Goal: Transaction & Acquisition: Purchase product/service

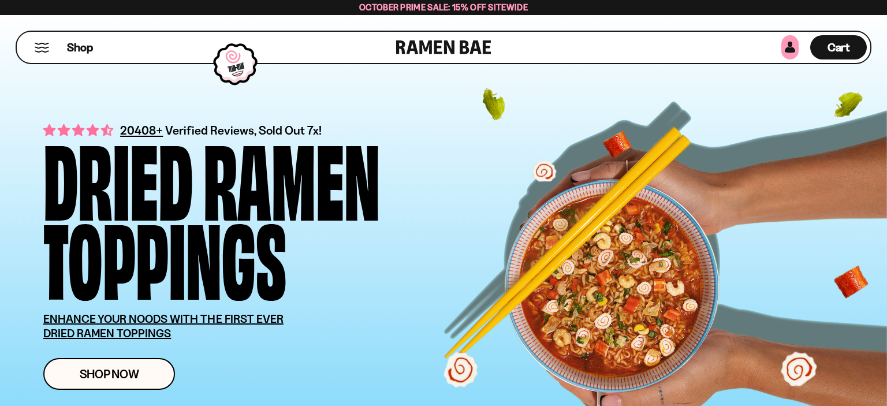
click at [787, 42] on link at bounding box center [790, 47] width 17 height 24
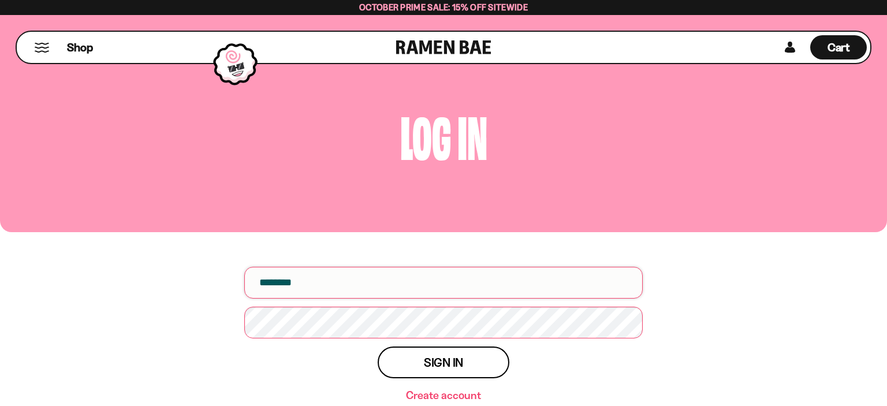
click at [334, 288] on input "email" at bounding box center [443, 283] width 399 height 32
type input "**********"
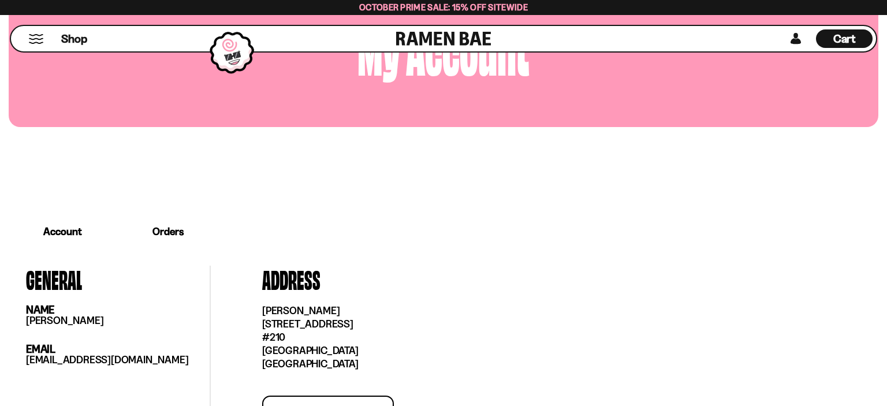
scroll to position [61, 0]
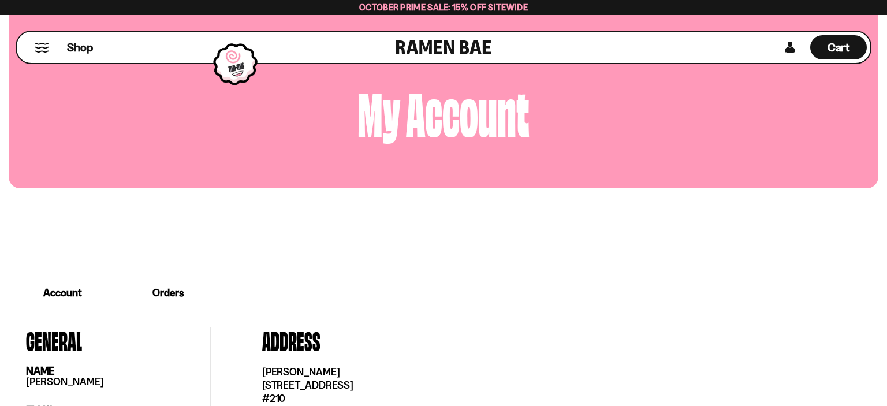
click at [158, 297] on link "Orders" at bounding box center [168, 293] width 103 height 36
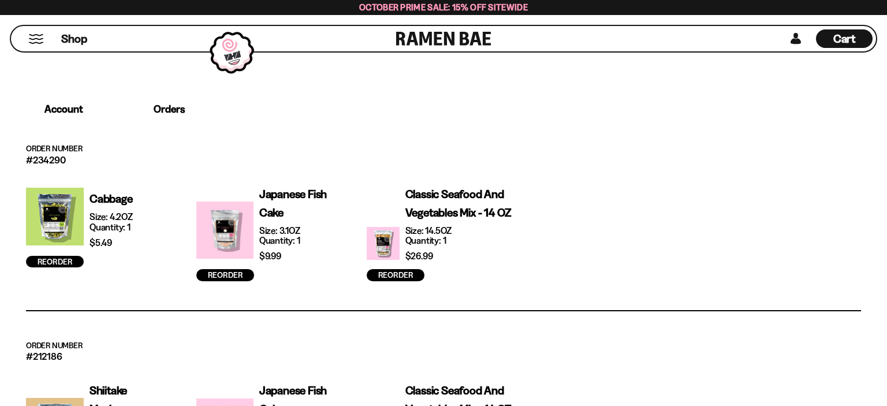
scroll to position [0, 0]
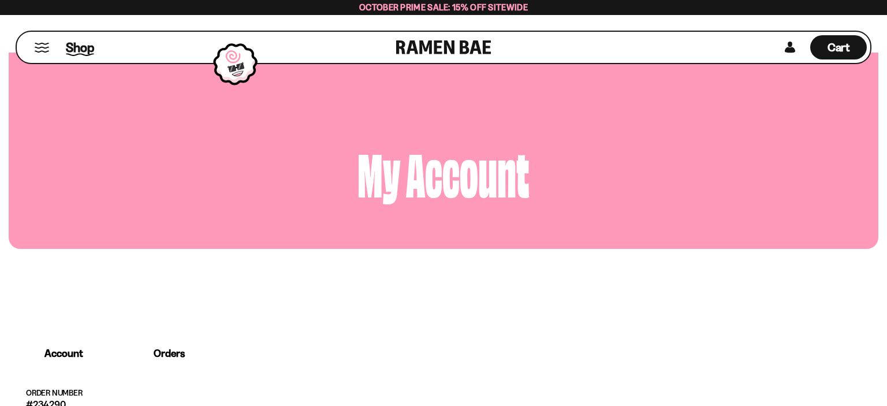
click at [75, 47] on span "Shop" at bounding box center [80, 47] width 28 height 17
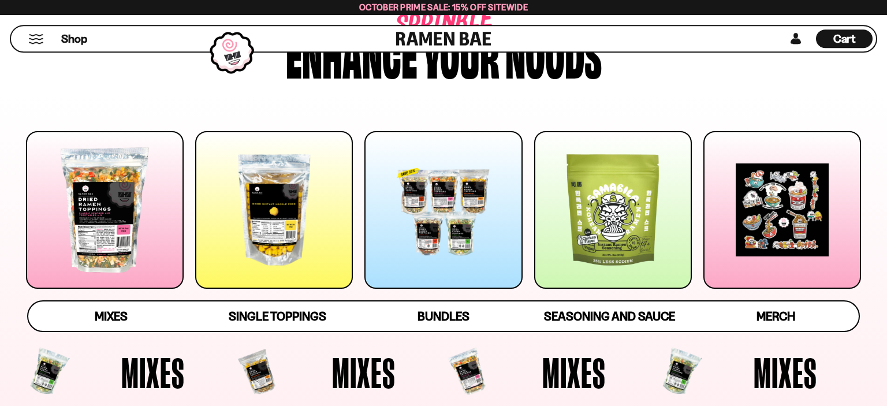
scroll to position [183, 0]
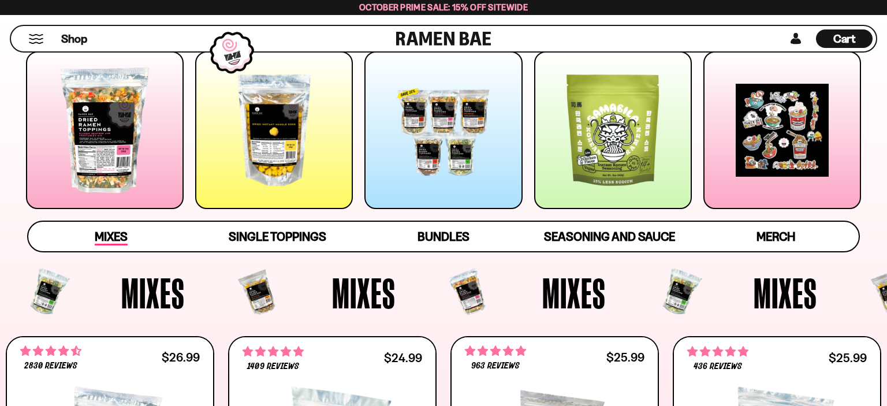
click at [119, 232] on span "Mixes" at bounding box center [111, 237] width 33 height 16
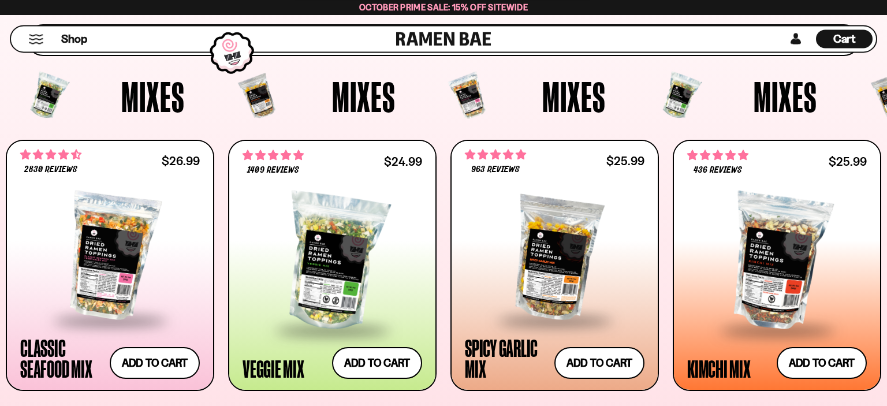
scroll to position [385, 0]
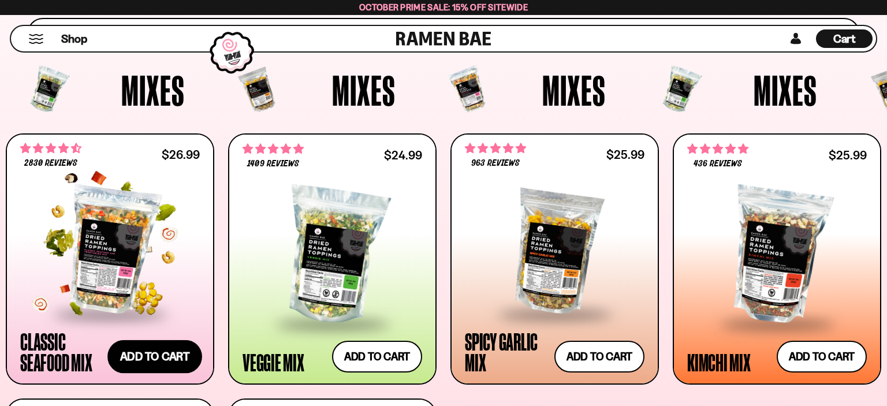
click at [146, 357] on button "Add to cart Add ― Regular price $26.99 Regular price Sale price $26.99 Unit pri…" at bounding box center [154, 357] width 95 height 34
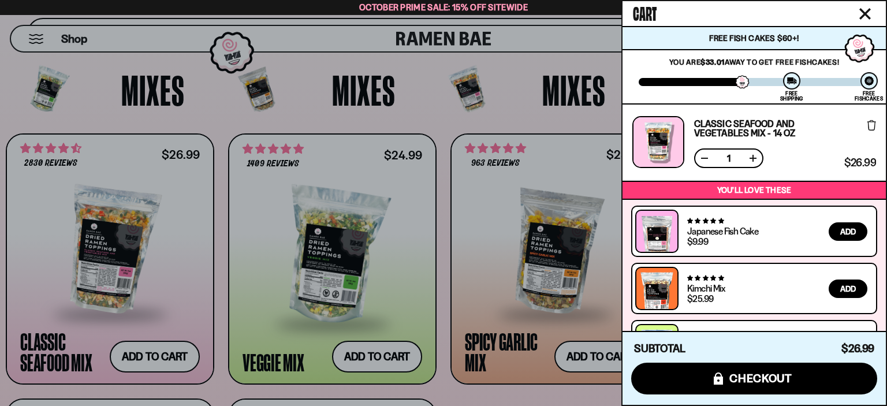
click at [856, 228] on span "Add" at bounding box center [849, 232] width 16 height 8
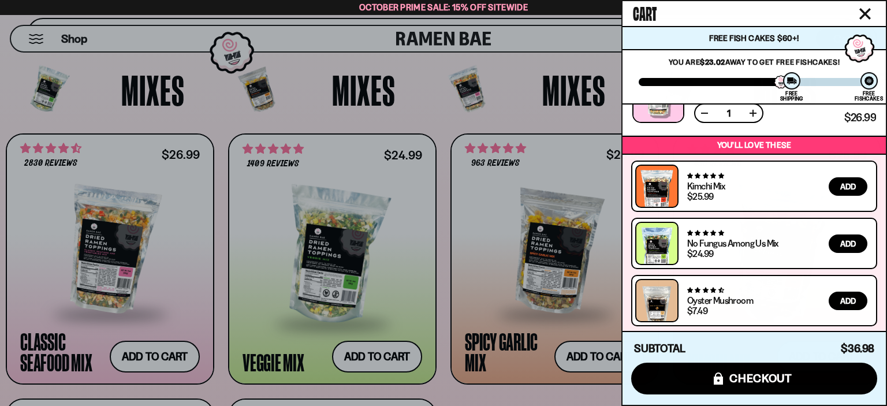
scroll to position [0, 0]
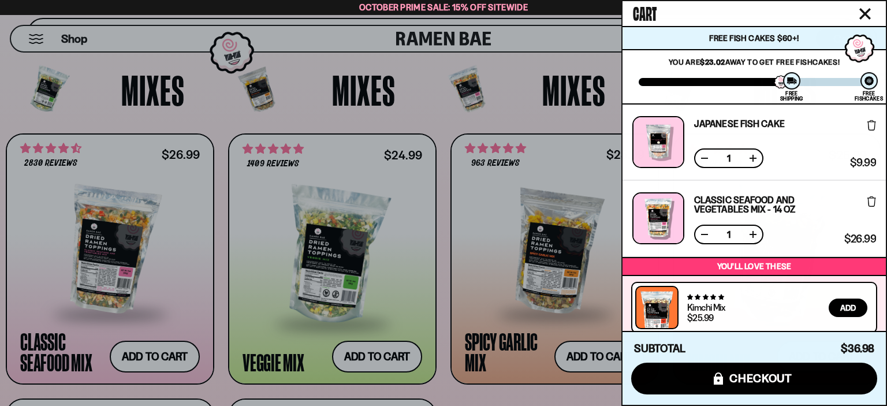
click at [863, 10] on icon "Close cart" at bounding box center [865, 14] width 10 height 10
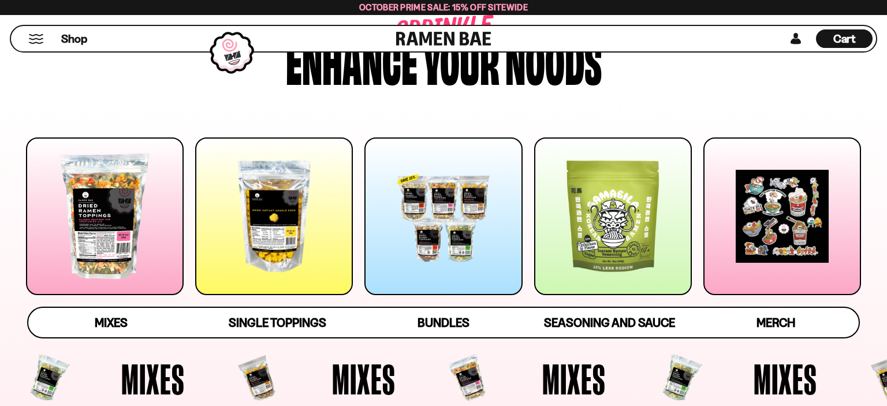
scroll to position [122, 0]
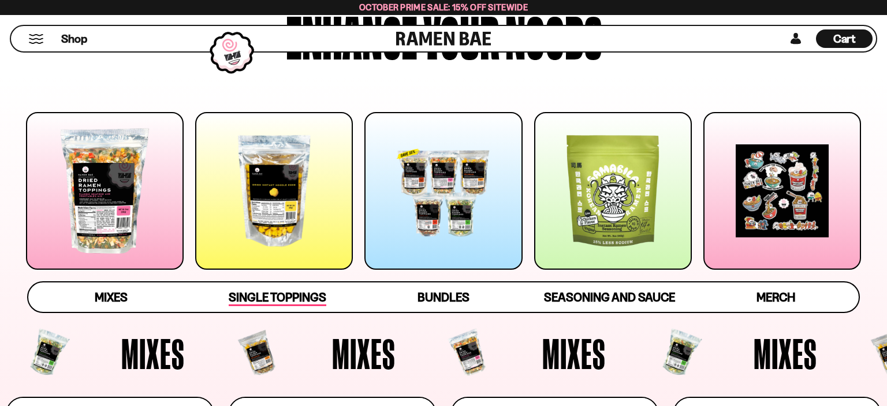
click at [297, 303] on span "Single Toppings" at bounding box center [278, 298] width 98 height 16
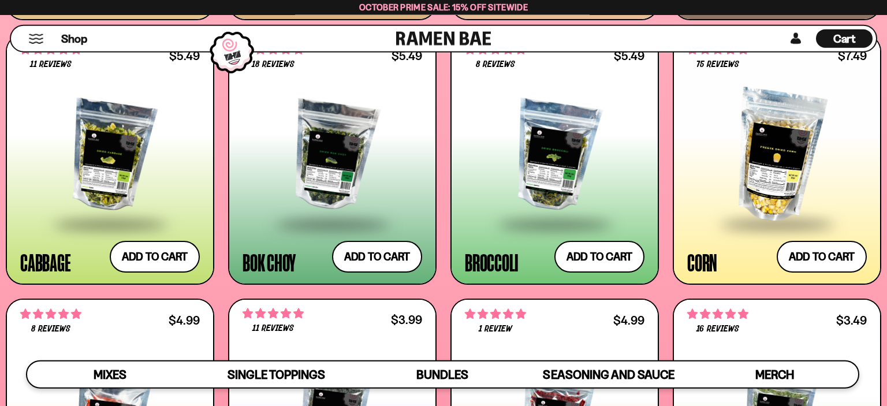
scroll to position [1911, 0]
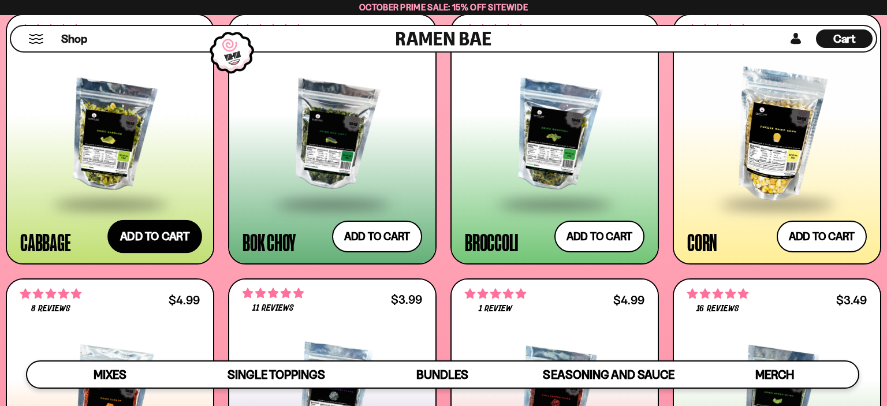
click at [165, 235] on button "Add to cart Add ― Regular price $5.49 Regular price Sale price $5.49 Unit price…" at bounding box center [154, 237] width 95 height 34
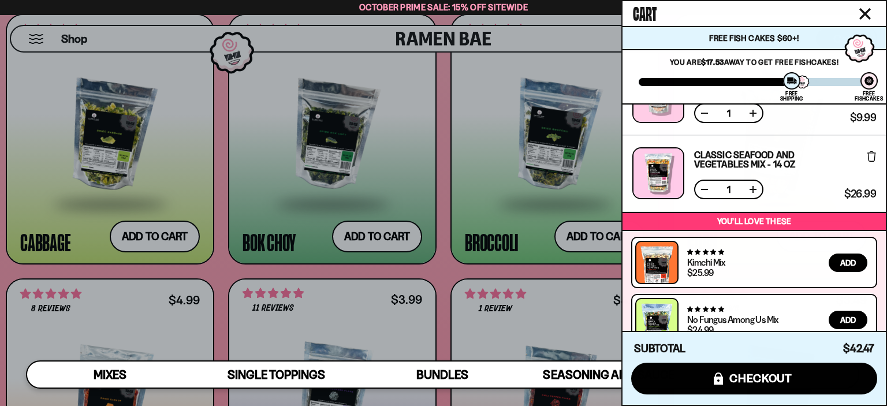
scroll to position [198, 0]
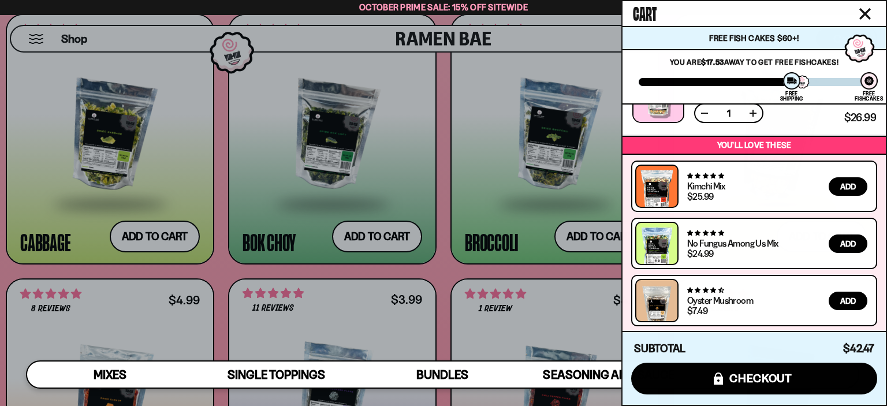
click at [870, 13] on icon "Close cart" at bounding box center [866, 14] width 12 height 12
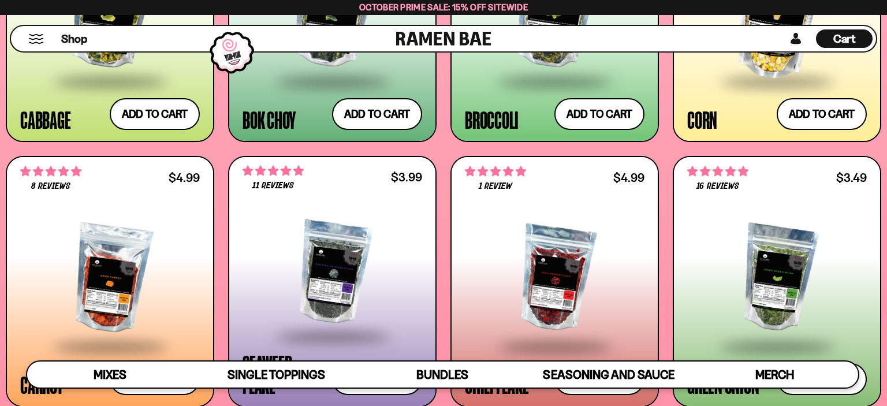
scroll to position [2156, 0]
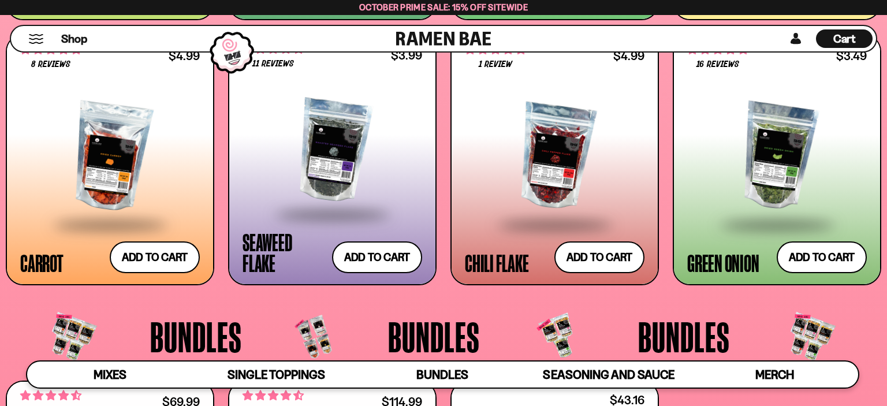
click at [339, 183] on div at bounding box center [333, 150] width 180 height 125
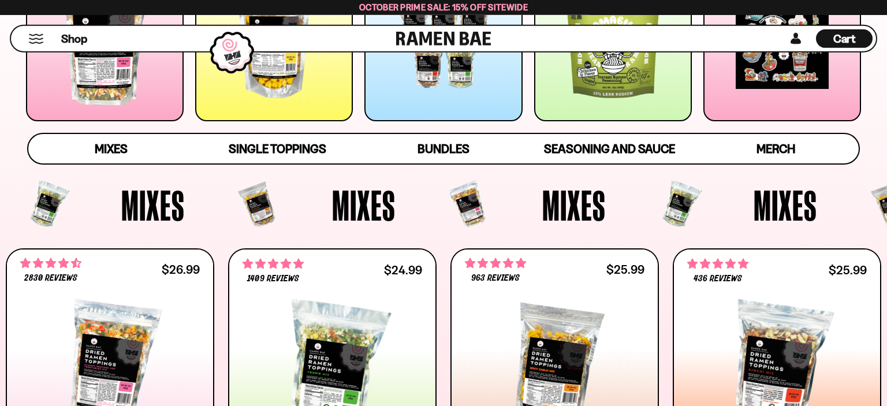
scroll to position [244, 0]
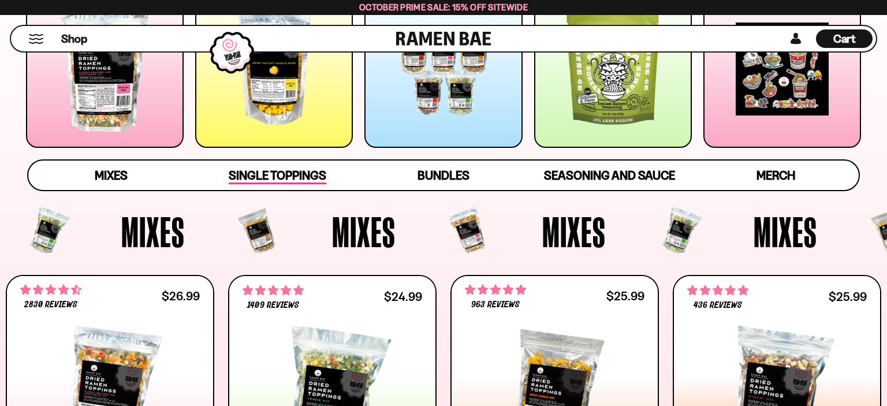
click at [265, 177] on span "Single Toppings" at bounding box center [278, 176] width 98 height 16
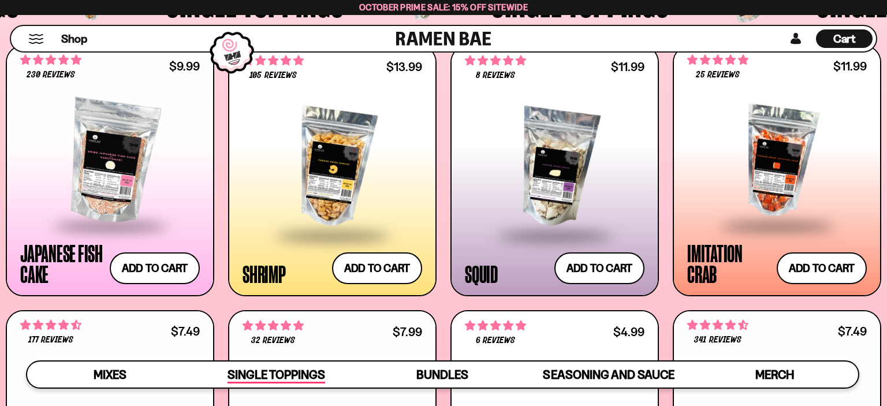
scroll to position [1119, 0]
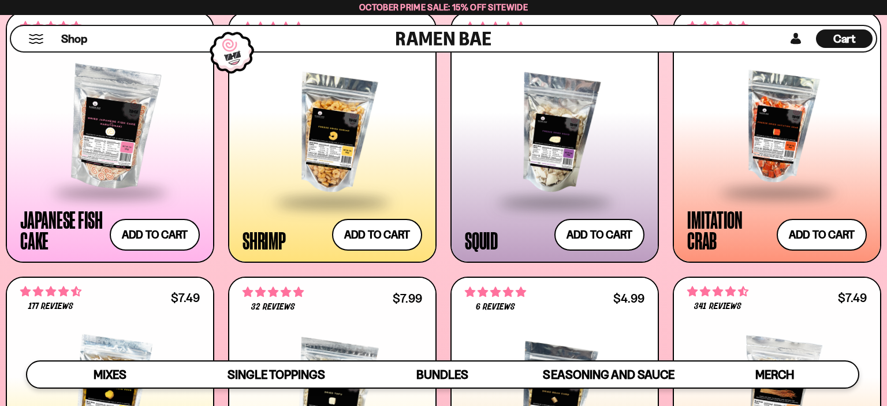
click at [558, 148] on div at bounding box center [555, 134] width 180 height 133
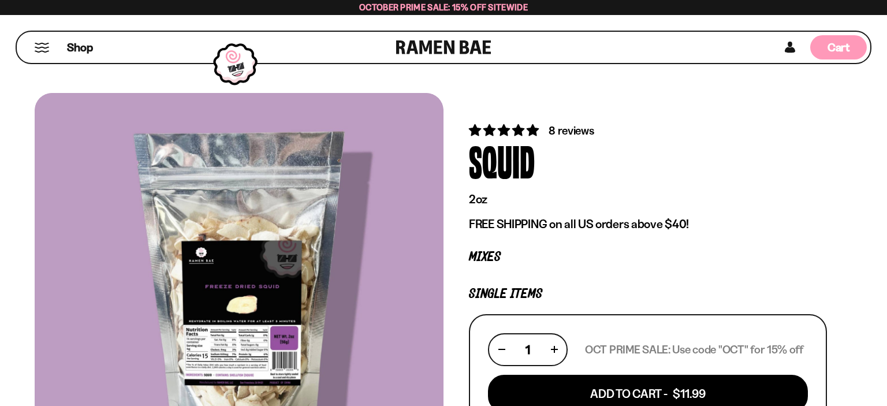
click at [831, 50] on span "Cart" at bounding box center [839, 47] width 23 height 14
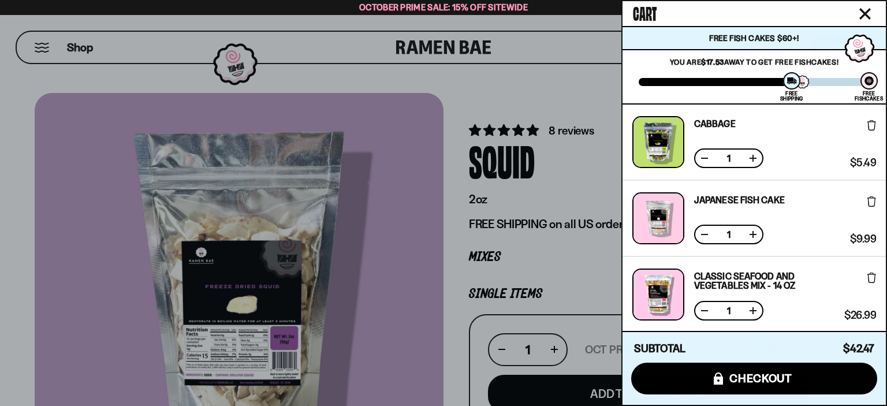
click at [580, 179] on div at bounding box center [443, 203] width 887 height 406
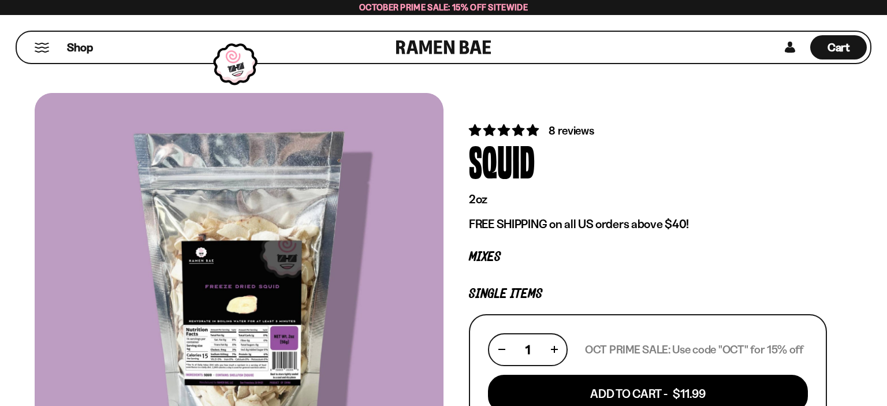
click at [38, 52] on button "Mobile Menu Trigger" at bounding box center [42, 48] width 16 height 10
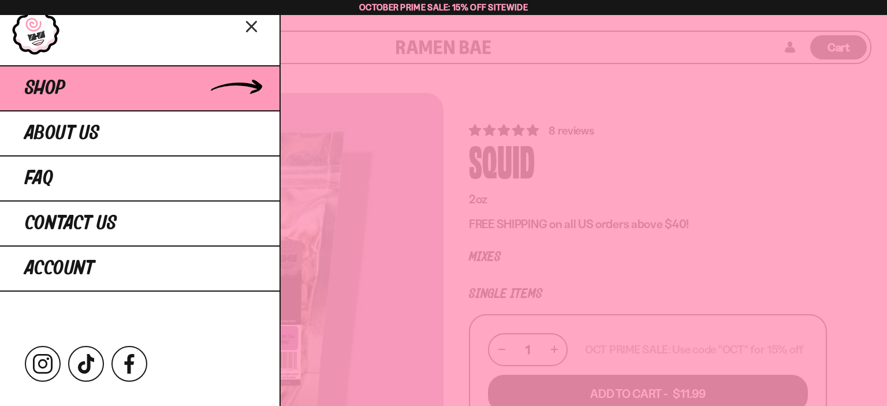
click at [43, 88] on span "Shop" at bounding box center [45, 88] width 40 height 21
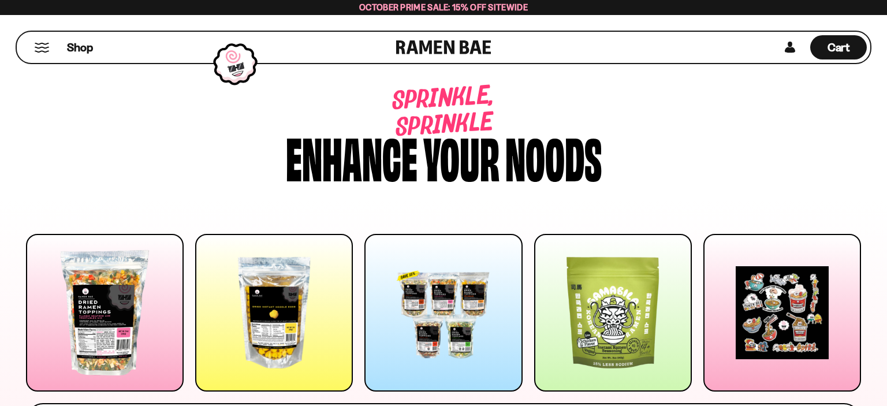
click at [258, 295] on div at bounding box center [274, 313] width 158 height 158
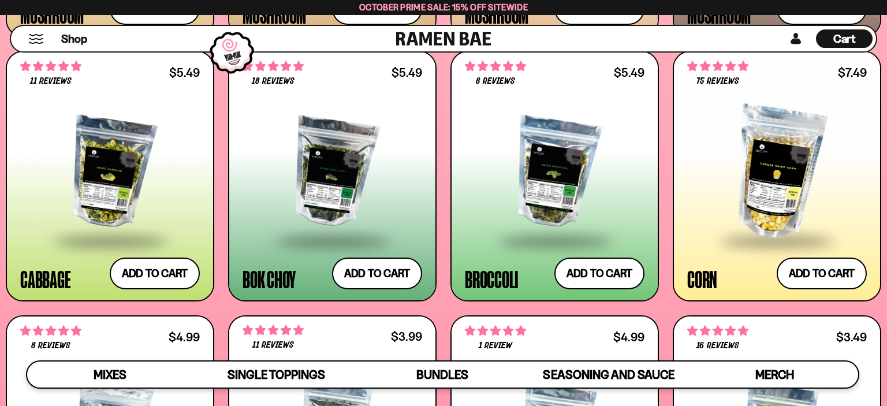
scroll to position [1851, 0]
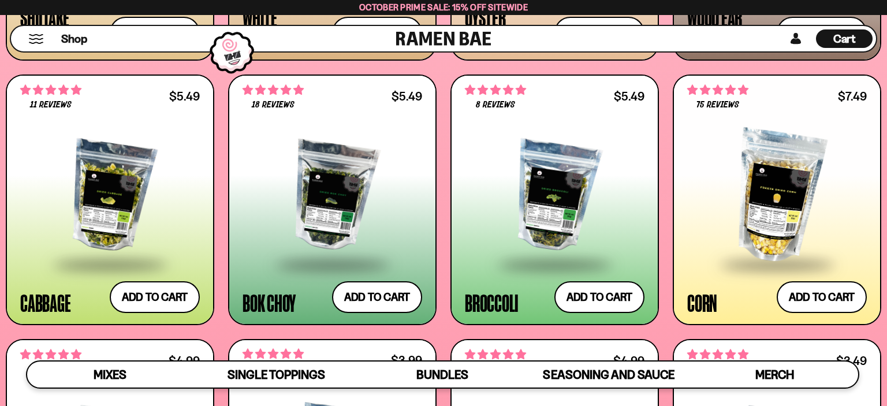
click at [329, 190] on div at bounding box center [333, 196] width 180 height 133
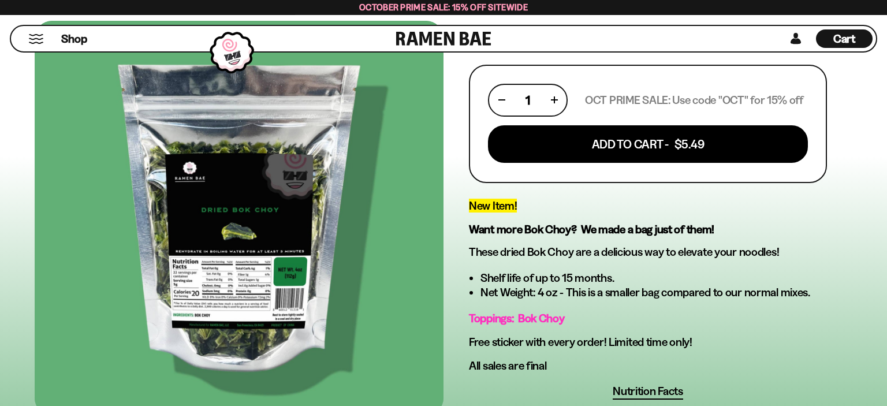
scroll to position [244, 0]
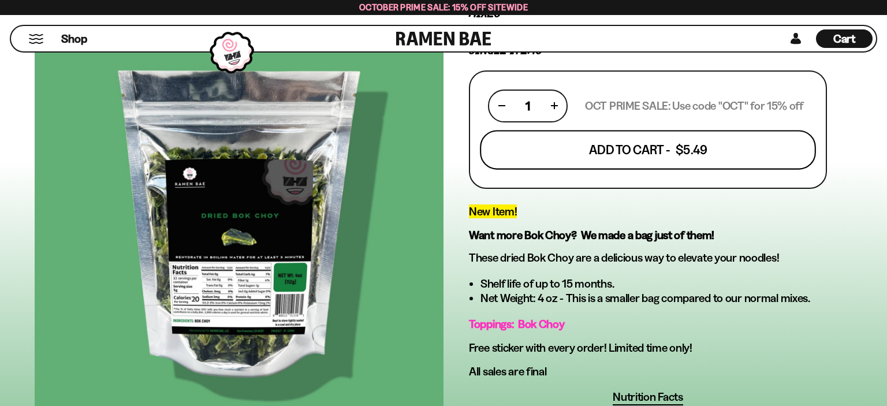
click at [616, 147] on button "Add To Cart - $5.49" at bounding box center [648, 149] width 336 height 39
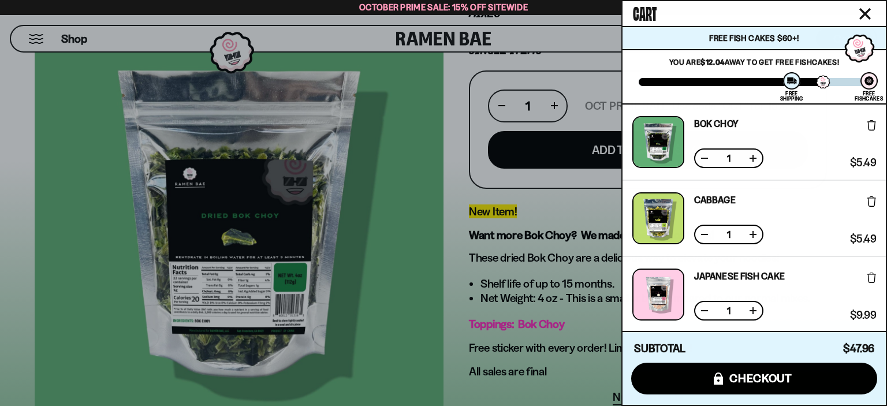
scroll to position [273, 0]
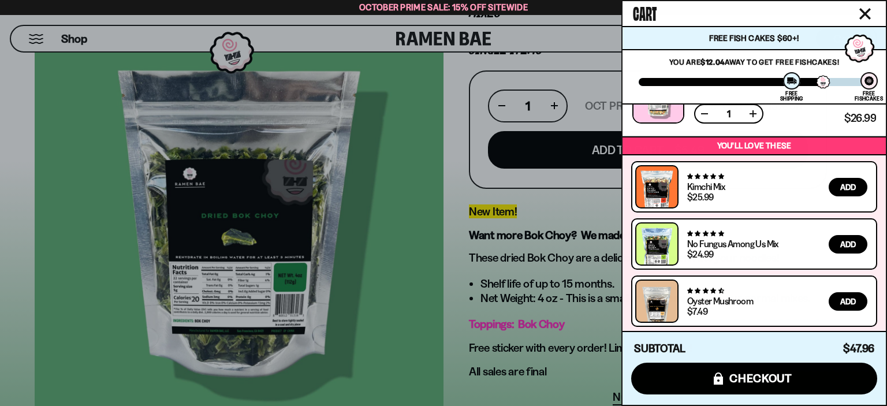
click at [601, 42] on div at bounding box center [443, 203] width 887 height 406
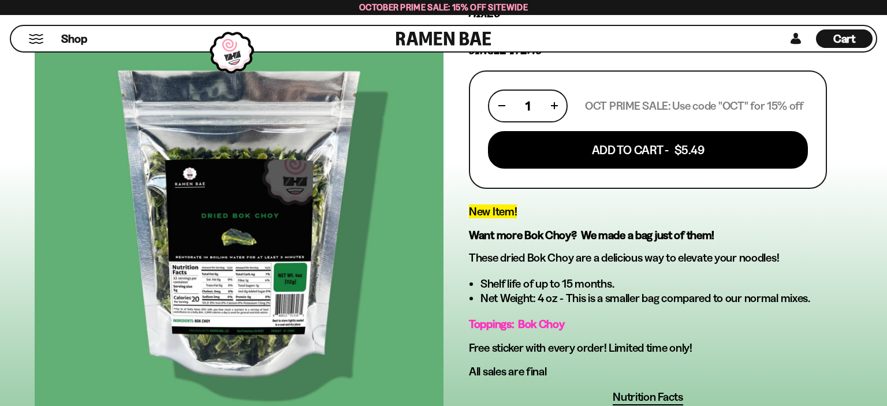
scroll to position [0, 0]
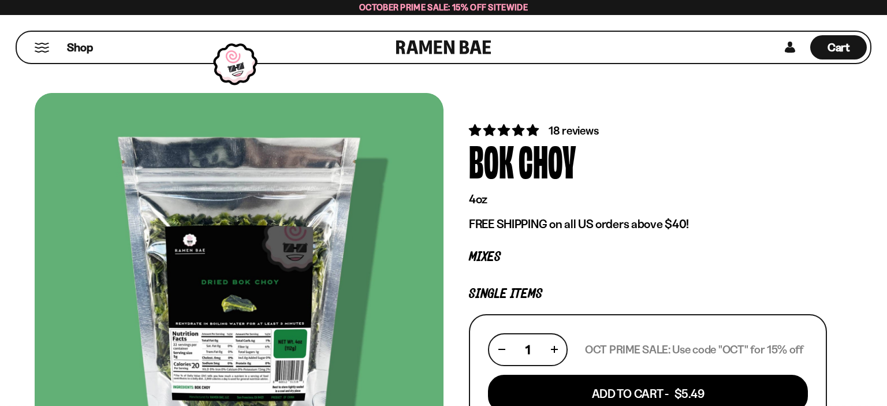
click at [429, 49] on link at bounding box center [443, 47] width 95 height 31
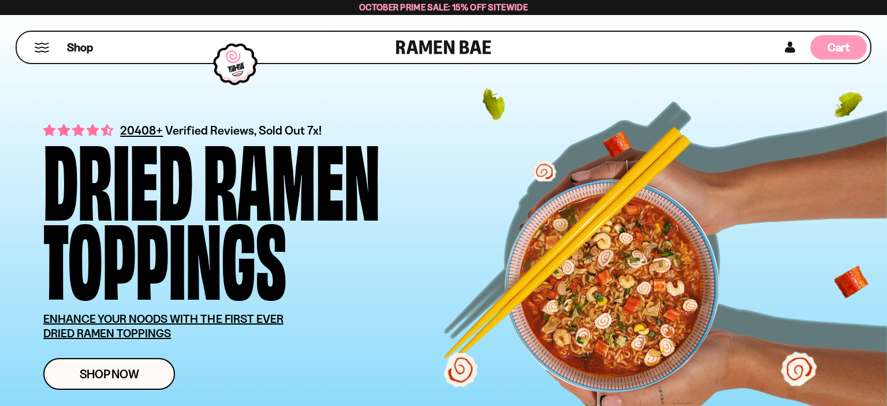
click at [835, 47] on span "Cart" at bounding box center [839, 47] width 23 height 14
click at [832, 49] on span "Cart" at bounding box center [839, 47] width 23 height 14
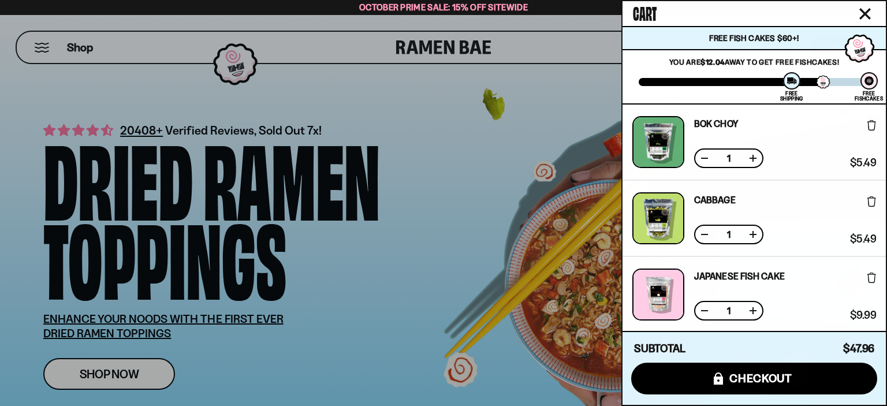
click at [43, 43] on div at bounding box center [443, 203] width 887 height 406
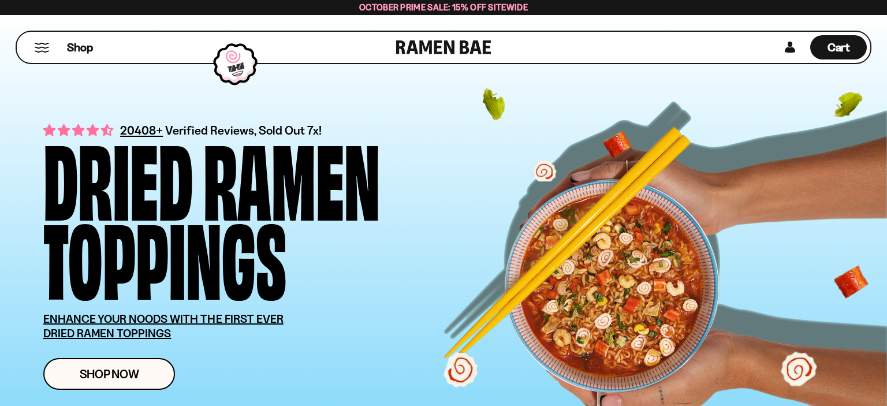
click at [42, 48] on button "Mobile Menu Trigger" at bounding box center [42, 48] width 16 height 10
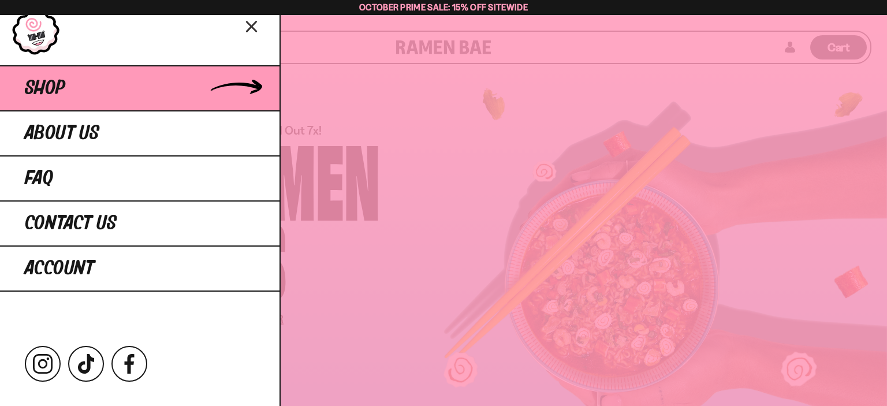
click at [54, 91] on span "Shop" at bounding box center [45, 88] width 40 height 21
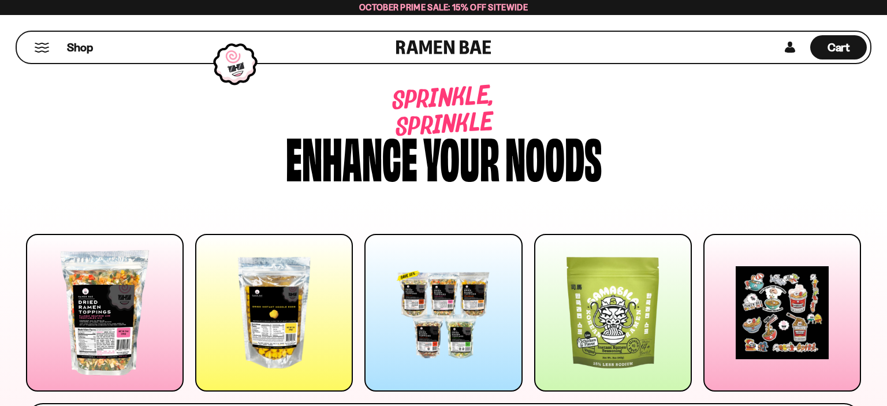
click at [121, 302] on div at bounding box center [105, 313] width 158 height 158
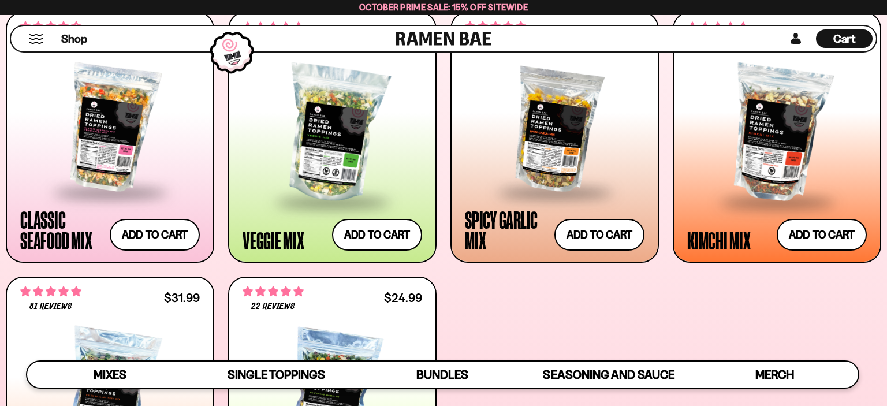
scroll to position [629, 0]
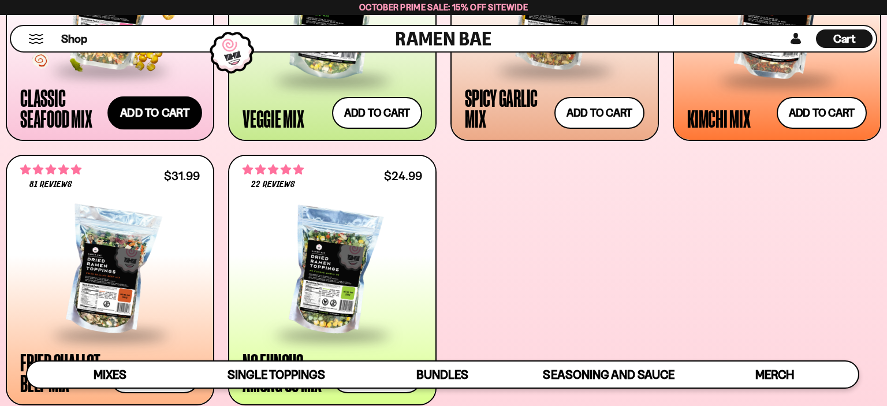
click at [174, 117] on button "Add to cart Add ― Regular price $26.99 Regular price Sale price $26.99 Unit pri…" at bounding box center [154, 113] width 95 height 34
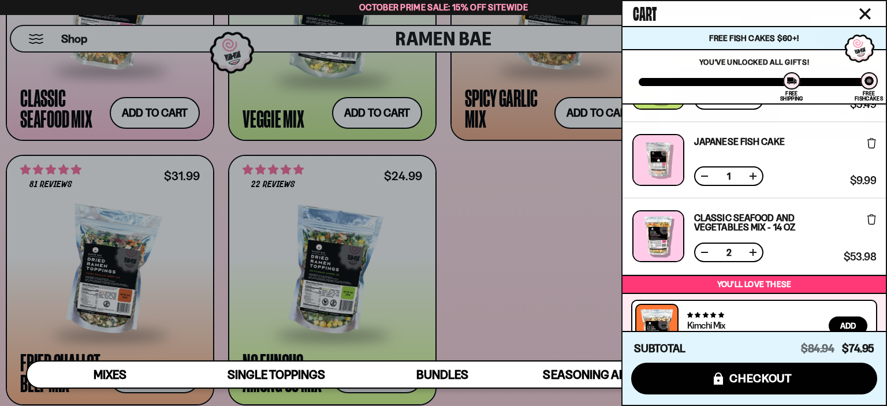
scroll to position [350, 0]
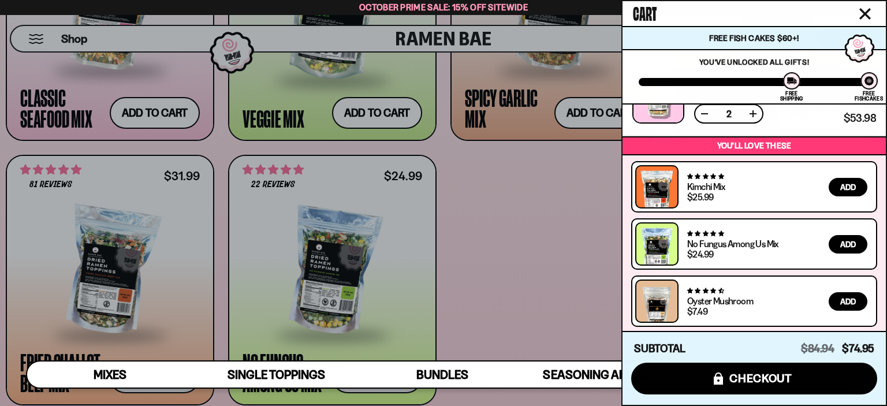
click at [704, 112] on button at bounding box center [705, 114] width 12 height 12
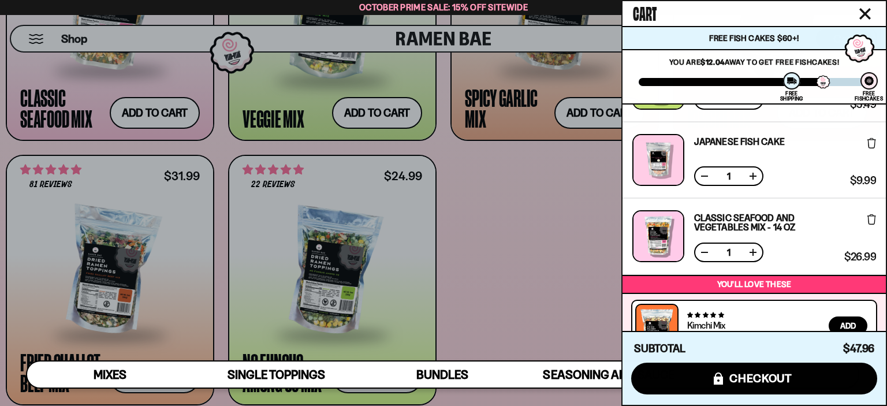
click at [554, 227] on div at bounding box center [443, 203] width 887 height 406
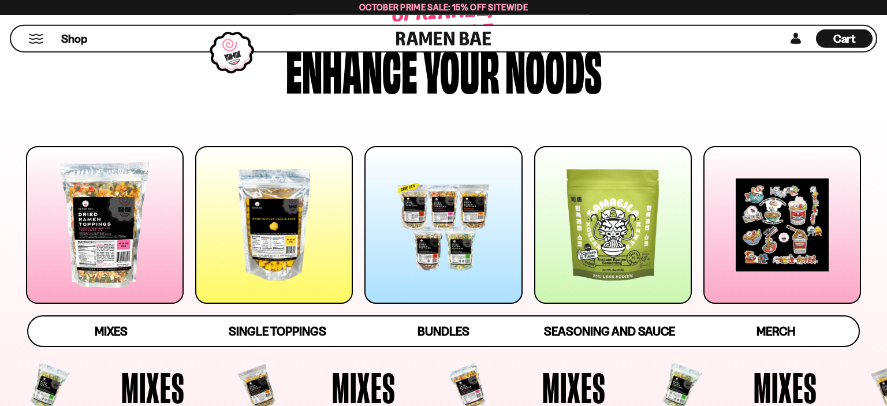
scroll to position [122, 0]
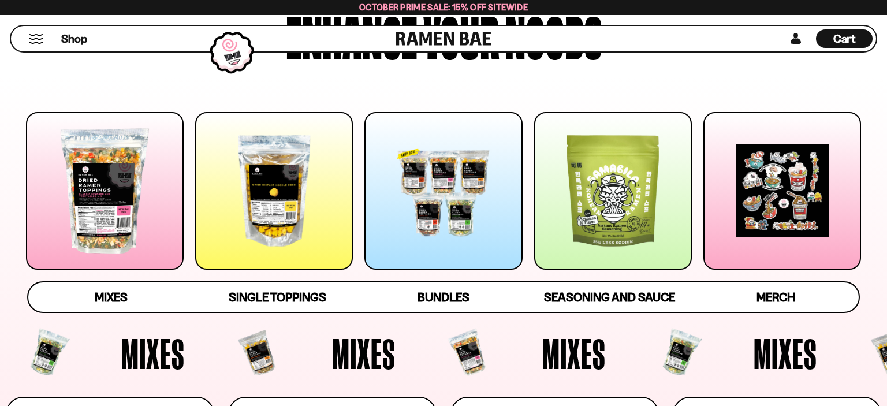
click at [595, 179] on div at bounding box center [613, 191] width 158 height 158
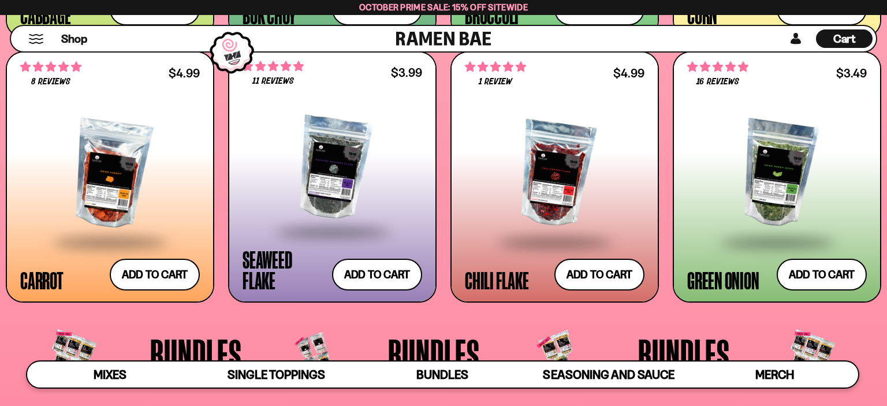
scroll to position [0, 0]
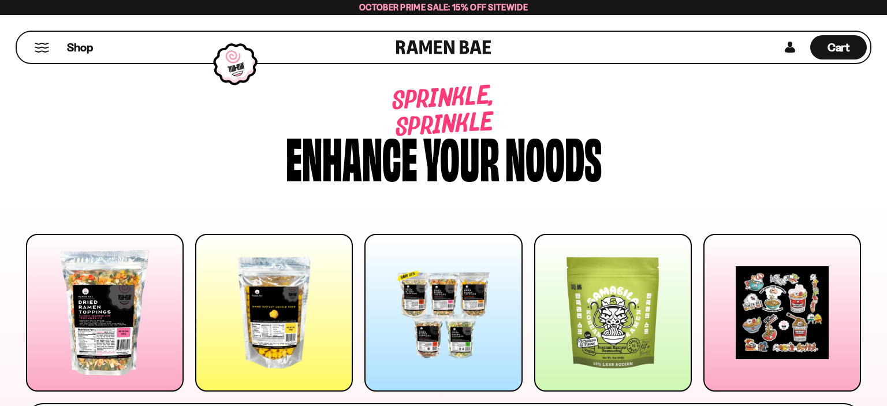
click at [469, 9] on span "October Prime Sale: 15% off Sitewide" at bounding box center [443, 7] width 169 height 11
click at [833, 55] on div "Cart D0381C2F-513E-4F90-8A41-6F0A75DCBAAA" at bounding box center [839, 47] width 57 height 24
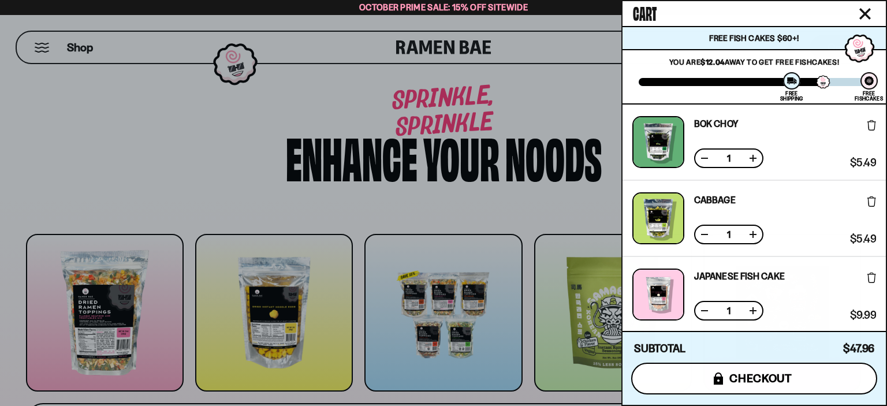
click at [738, 380] on span "checkout" at bounding box center [761, 378] width 63 height 13
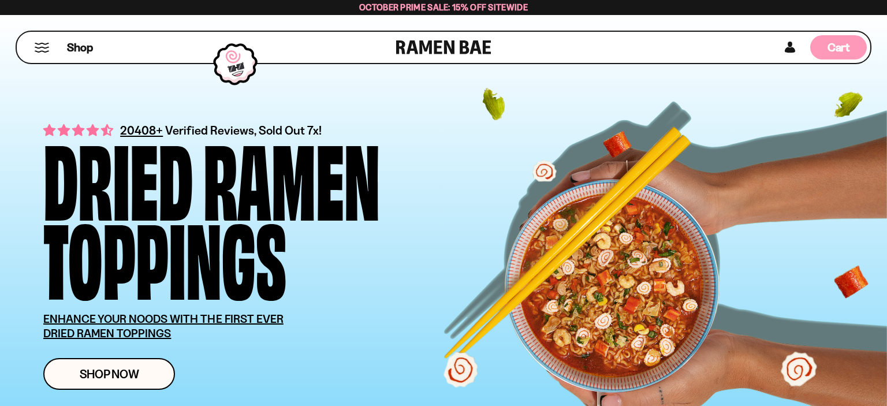
click at [827, 50] on div "Cart D0381C2F-513E-4F90-8A41-6F0A75DCBAAA" at bounding box center [839, 47] width 57 height 24
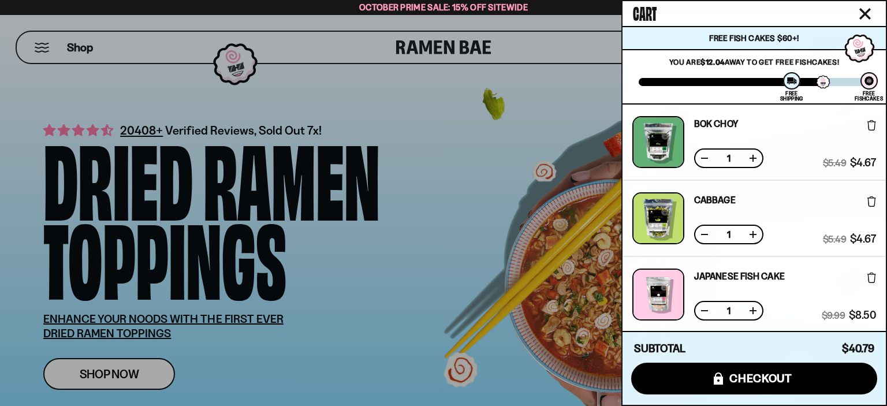
click at [706, 157] on button at bounding box center [705, 159] width 12 height 12
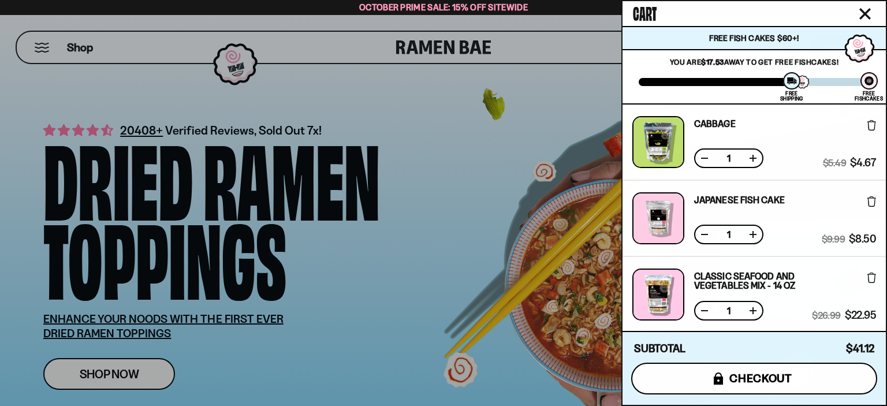
click at [774, 379] on span "checkout" at bounding box center [761, 378] width 63 height 13
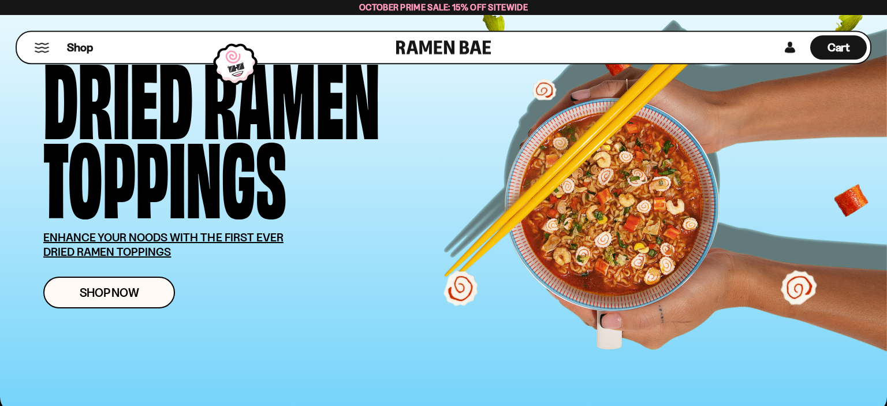
scroll to position [61, 0]
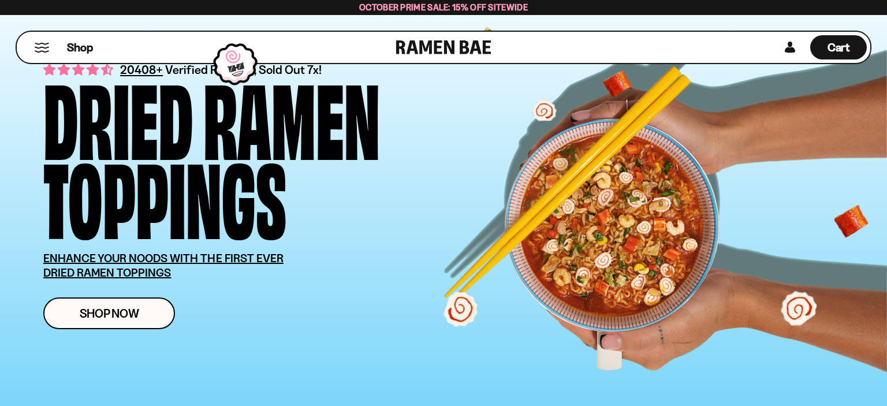
click at [40, 47] on button "Mobile Menu Trigger" at bounding box center [42, 48] width 16 height 10
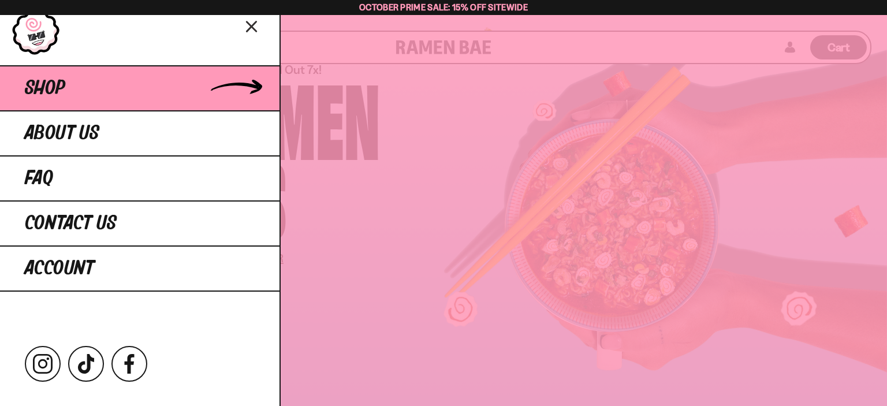
click at [60, 88] on span "Shop" at bounding box center [45, 88] width 40 height 21
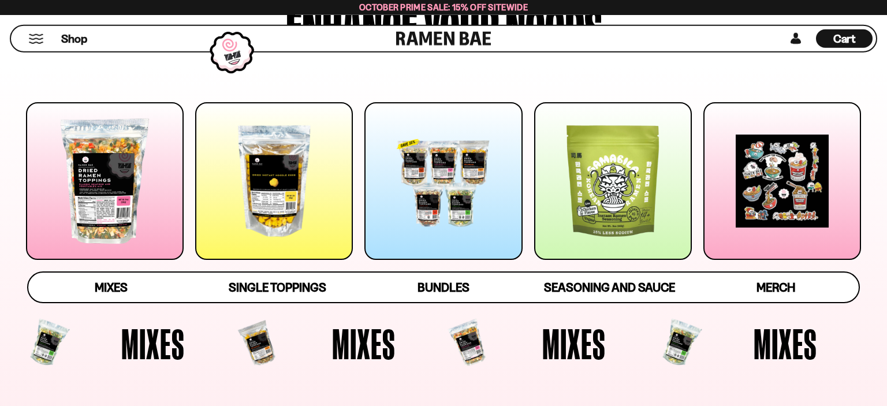
scroll to position [183, 0]
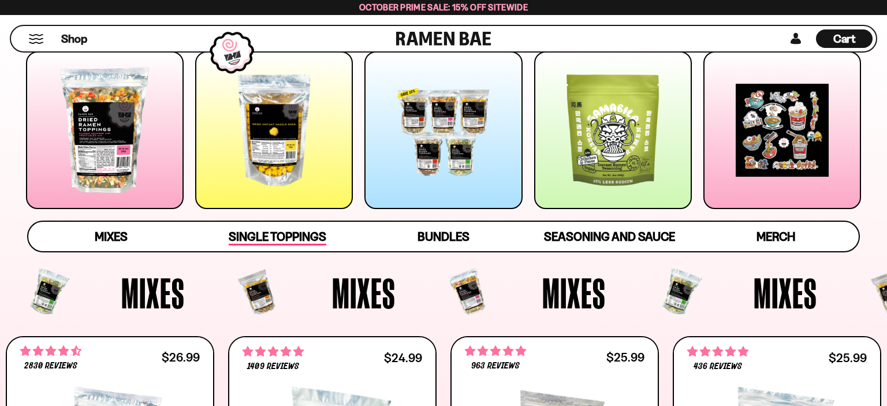
click at [284, 236] on span "Single Toppings" at bounding box center [278, 237] width 98 height 16
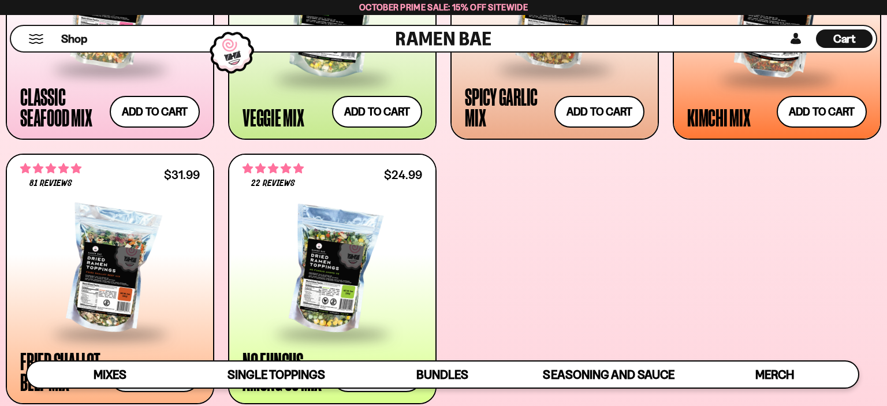
scroll to position [447, 0]
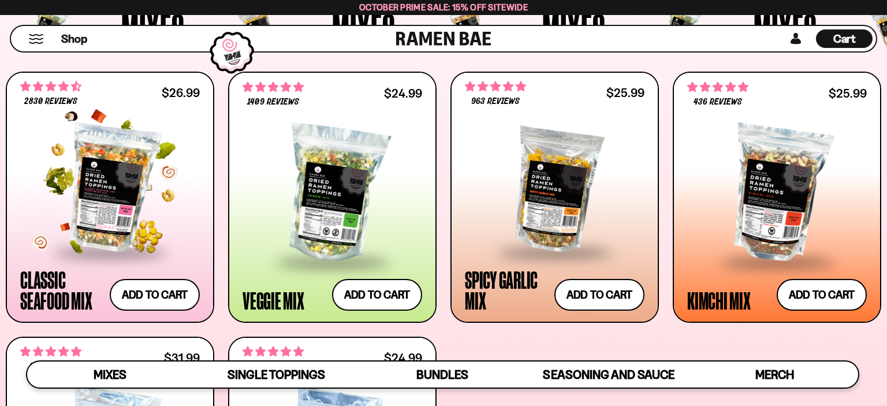
click at [110, 221] on div at bounding box center [110, 188] width 180 height 125
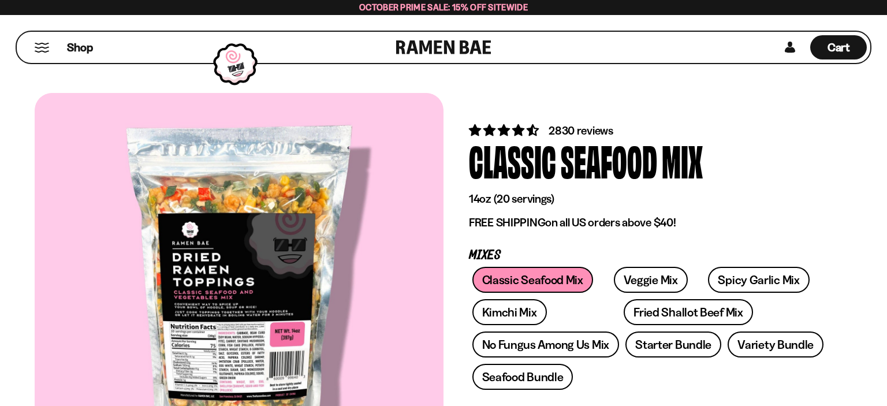
click at [36, 47] on button "Mobile Menu Trigger" at bounding box center [42, 48] width 16 height 10
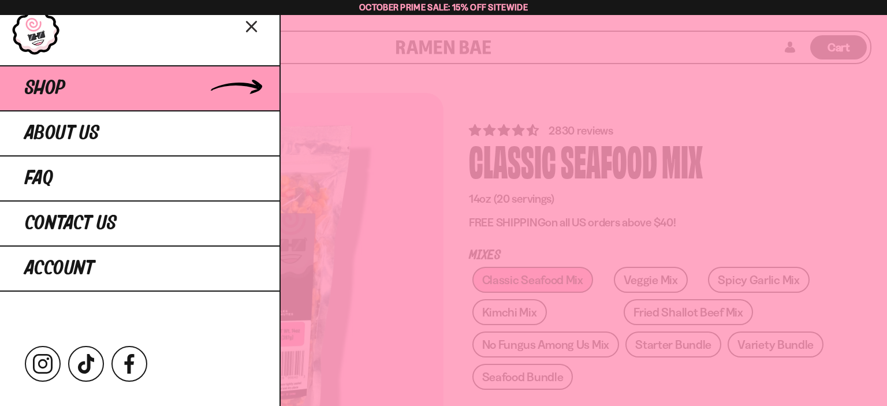
click at [245, 80] on link "Shop" at bounding box center [140, 87] width 280 height 45
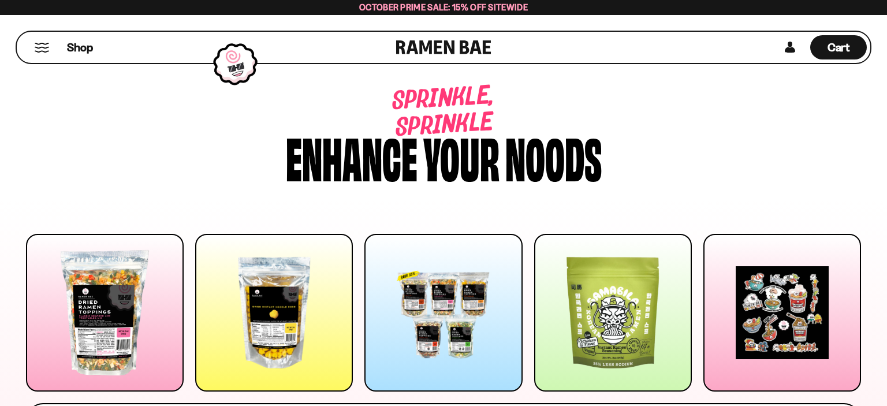
click at [283, 287] on div at bounding box center [274, 313] width 158 height 158
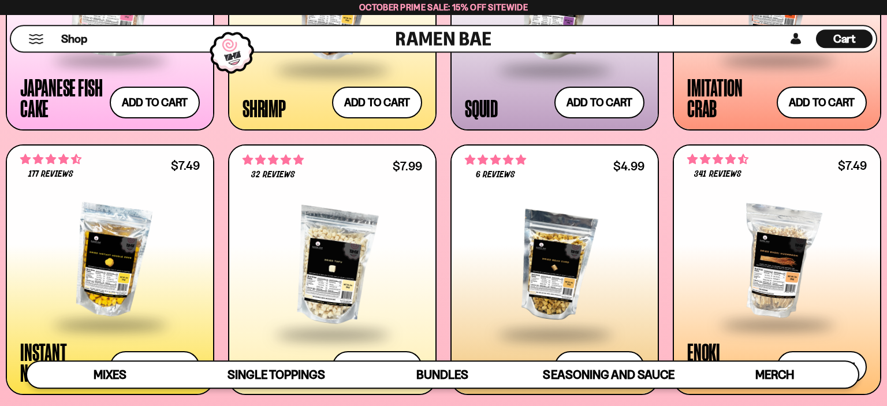
scroll to position [1301, 0]
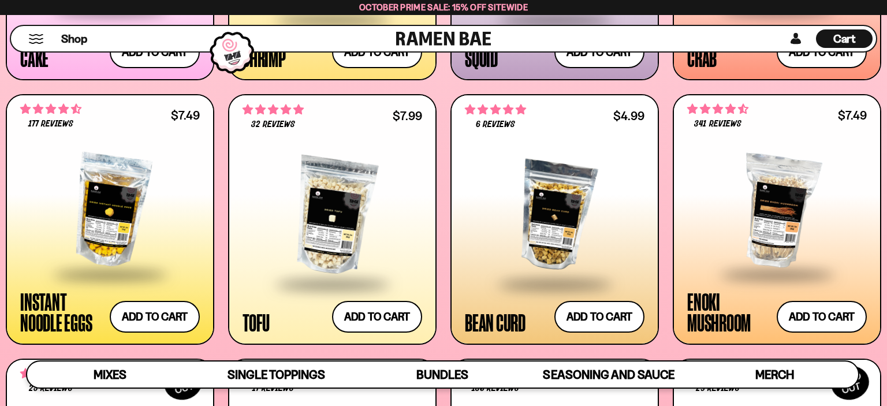
click at [333, 209] on div at bounding box center [333, 216] width 180 height 133
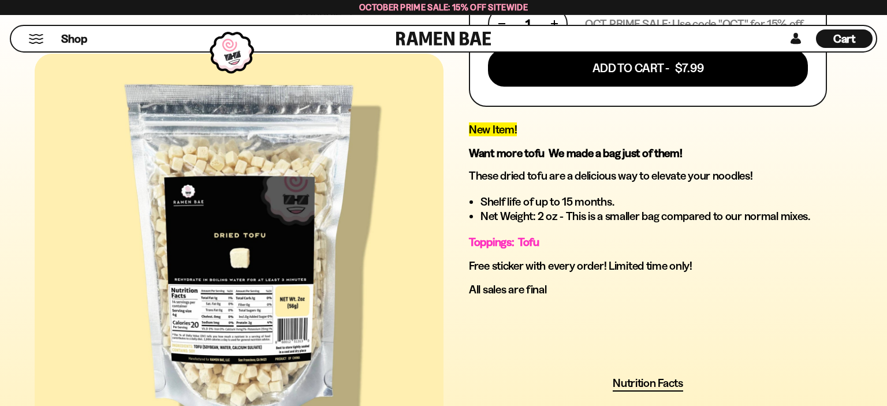
scroll to position [610, 0]
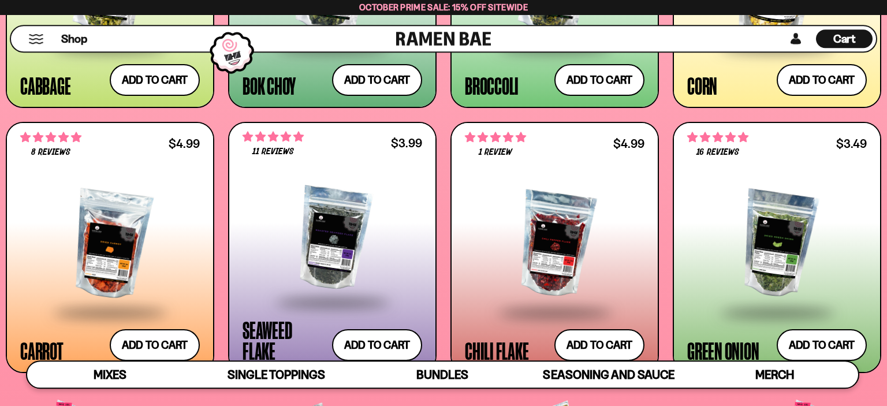
scroll to position [2074, 0]
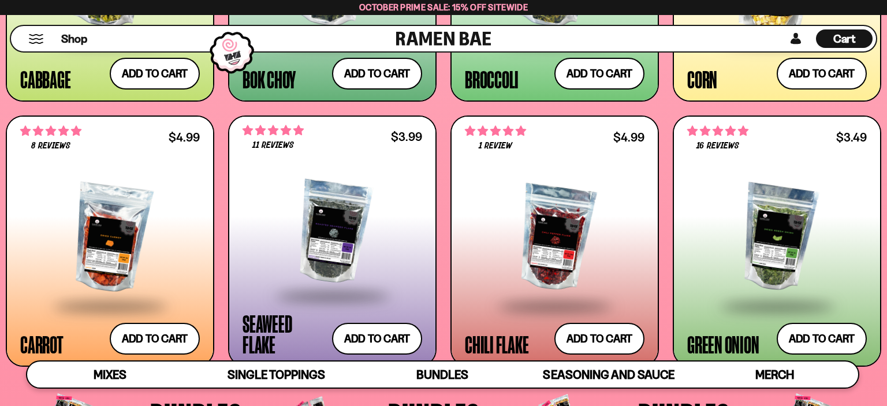
click at [336, 257] on div at bounding box center [333, 232] width 180 height 125
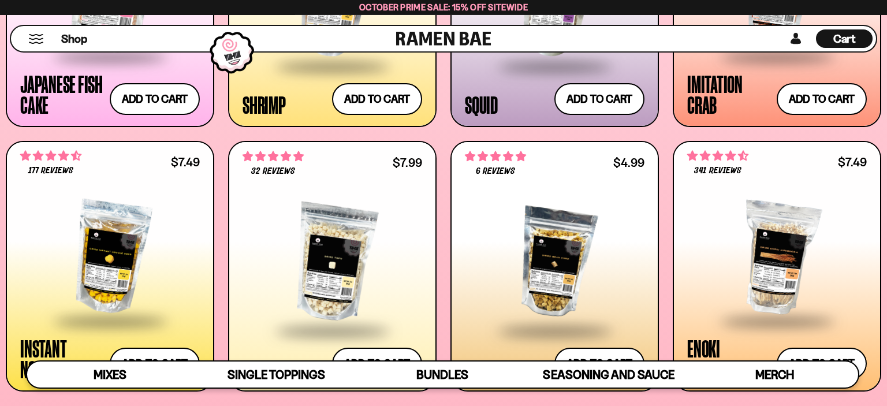
scroll to position [1281, 0]
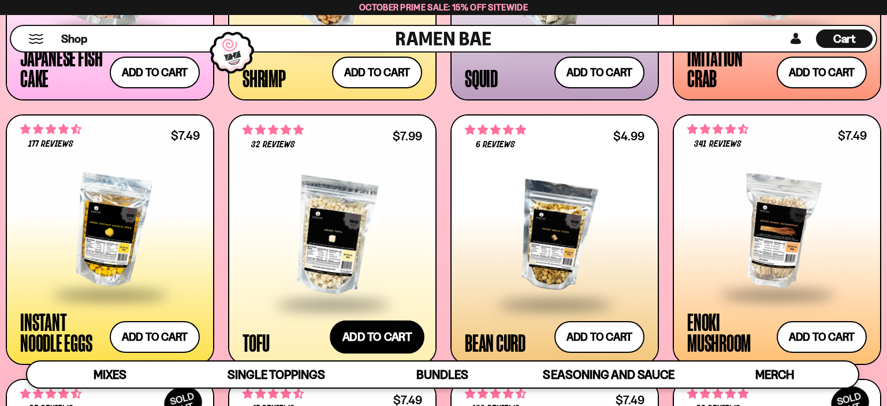
click at [385, 339] on button "Add to cart Add ― Regular price $7.99 Regular price Sale price $7.99 Unit price…" at bounding box center [377, 338] width 95 height 34
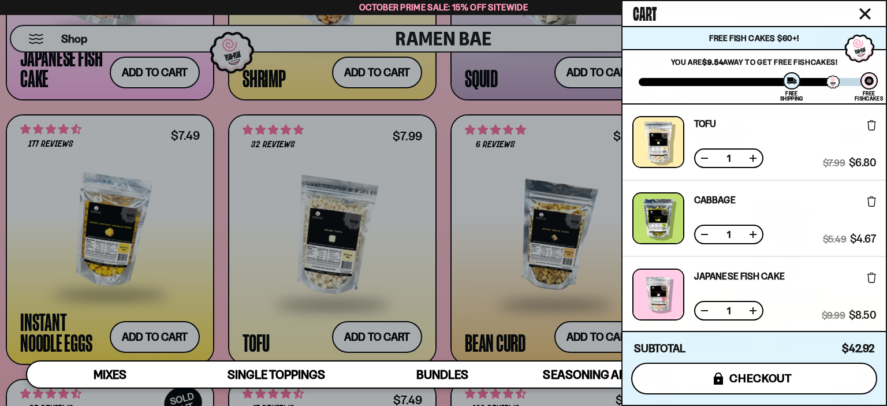
click at [818, 377] on button "icons8-lock checkout" at bounding box center [754, 379] width 246 height 32
